Goal: Task Accomplishment & Management: Manage account settings

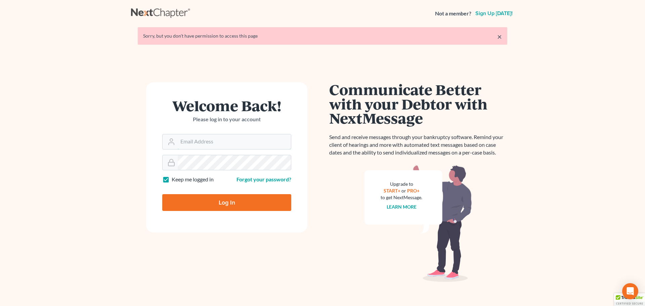
type input "[EMAIL_ADDRESS][DOMAIN_NAME]"
click at [226, 200] on input "Log In" at bounding box center [226, 202] width 129 height 17
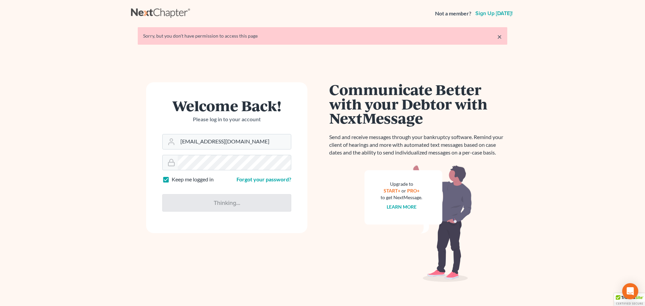
type input "Thinking..."
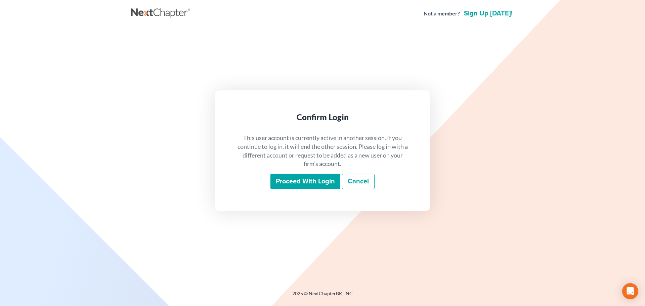
click at [303, 183] on input "Proceed with login" at bounding box center [305, 181] width 70 height 15
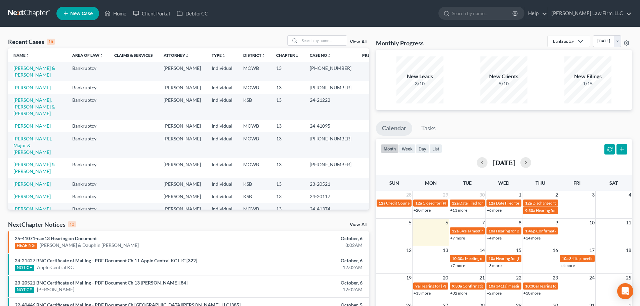
click at [34, 86] on link "[PERSON_NAME]" at bounding box center [31, 88] width 37 height 6
select select "6"
